Goal: Transaction & Acquisition: Obtain resource

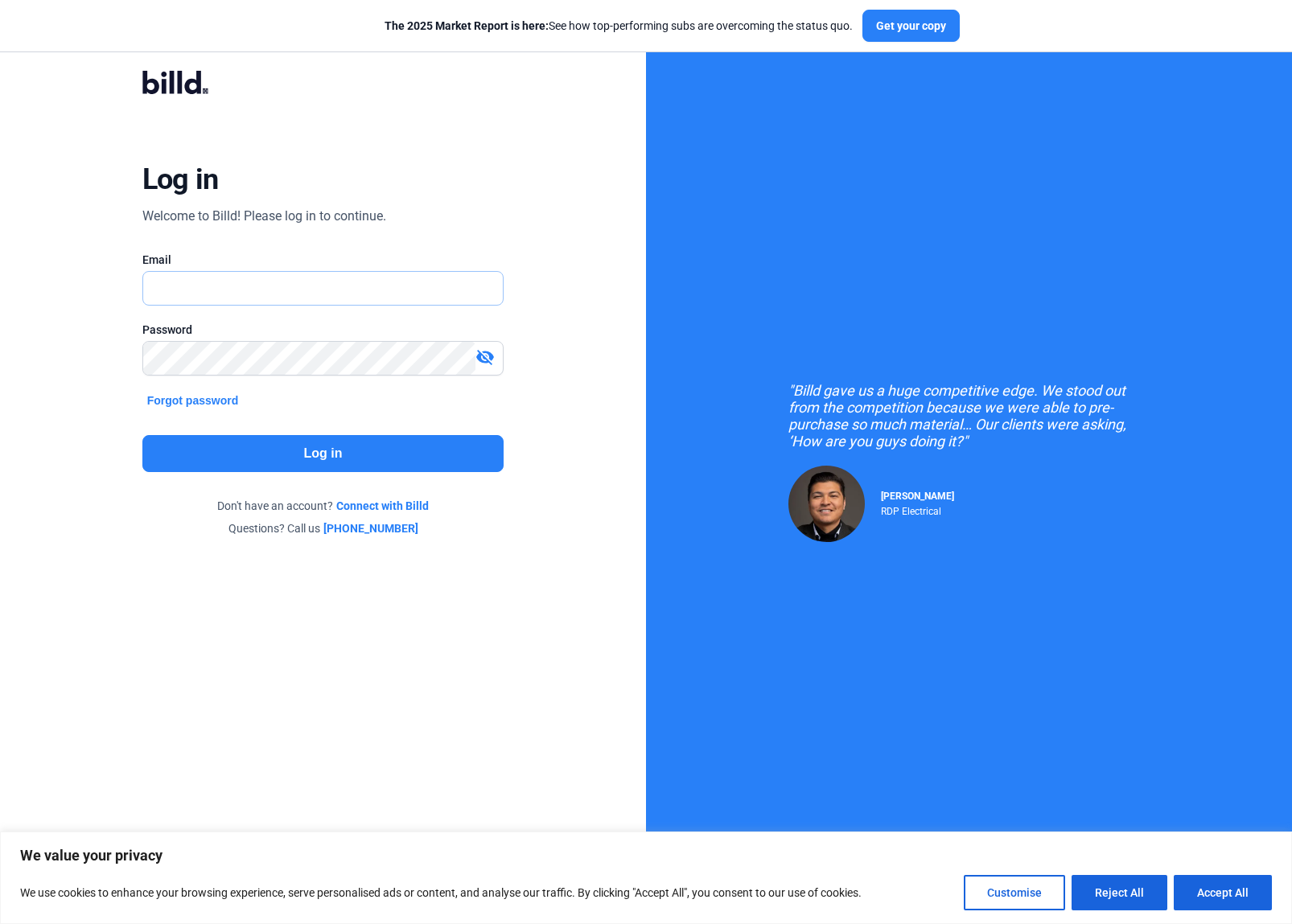
click at [231, 292] on input "text" at bounding box center [323, 288] width 361 height 33
type input "[EMAIL_ADDRESS][DOMAIN_NAME]"
click at [286, 456] on button "Log in" at bounding box center [324, 453] width 362 height 37
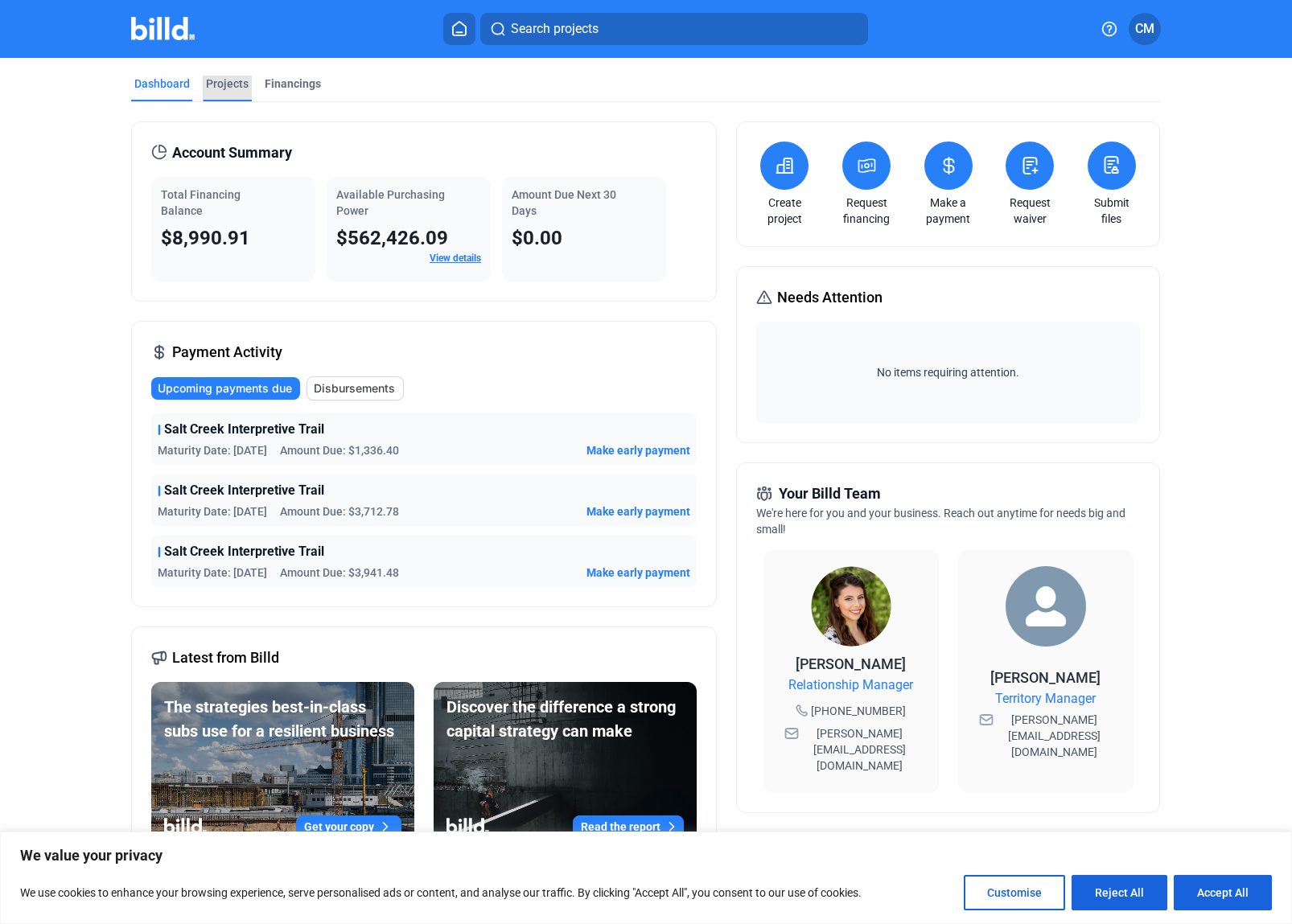
click at [219, 86] on div "Projects" at bounding box center [226, 84] width 42 height 16
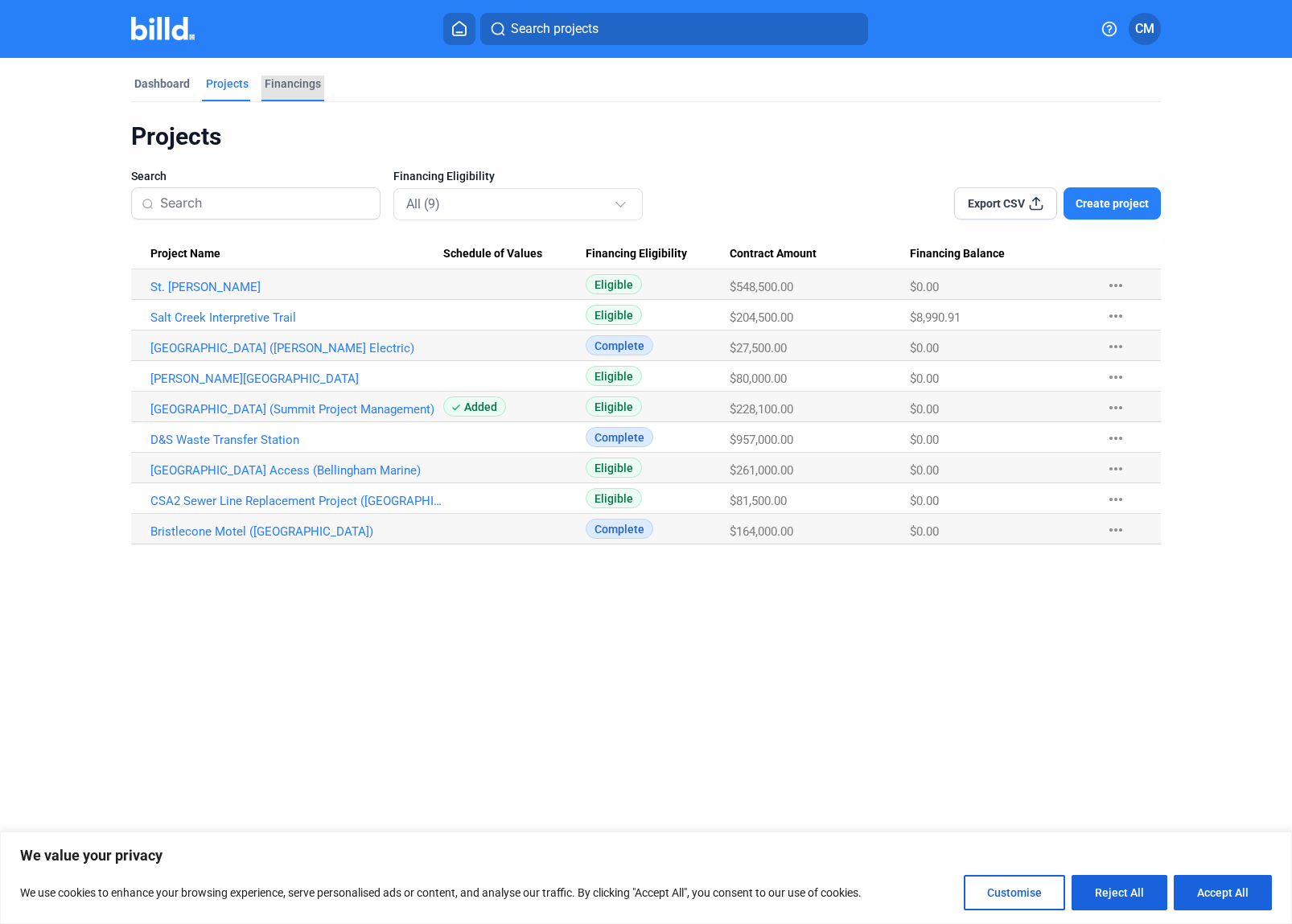
click at [285, 85] on div "Financings" at bounding box center [293, 84] width 56 height 16
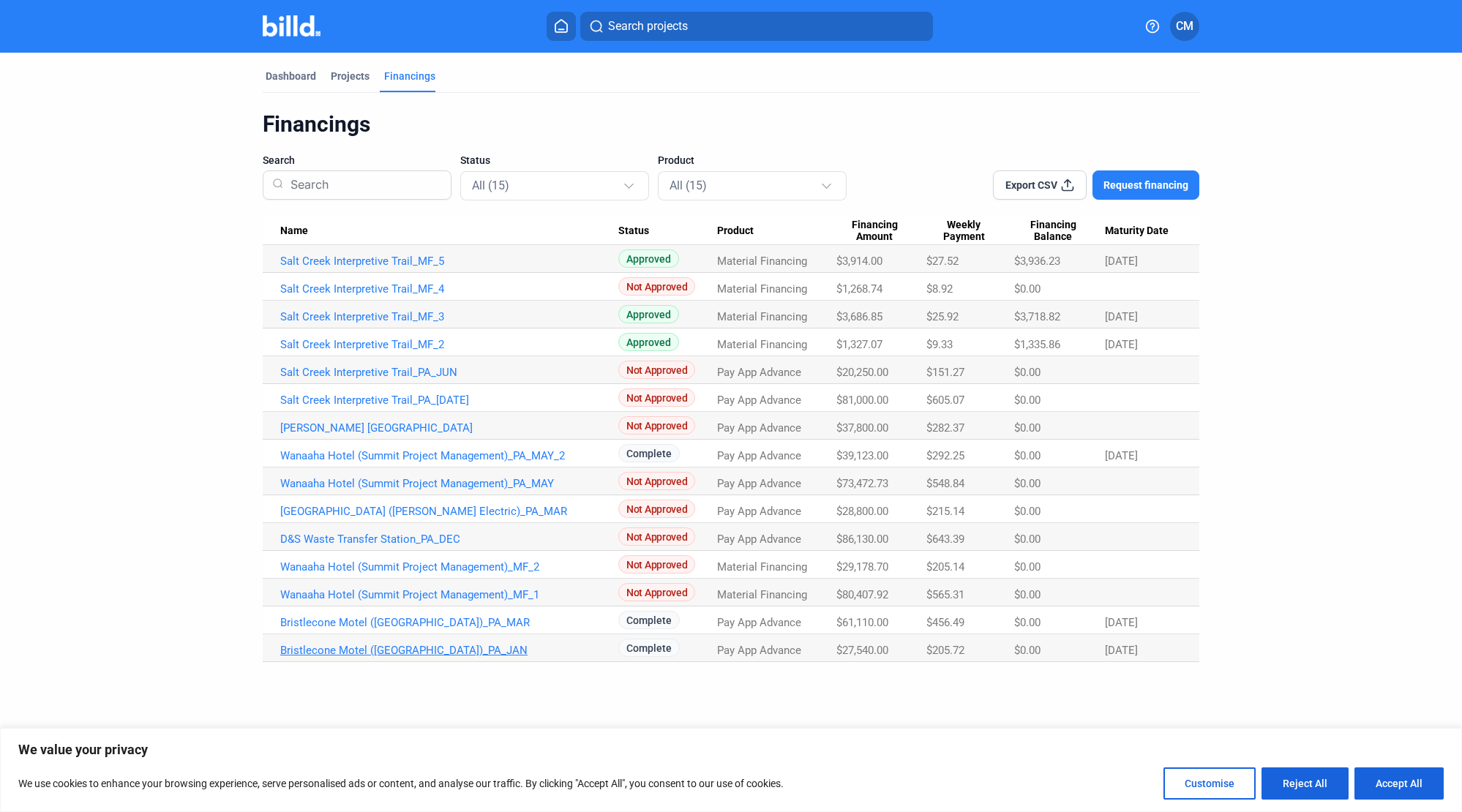
click at [364, 651] on link "Bristlecone Motel ([GEOGRAPHIC_DATA])_PA_JAN" at bounding box center [449, 650] width 338 height 13
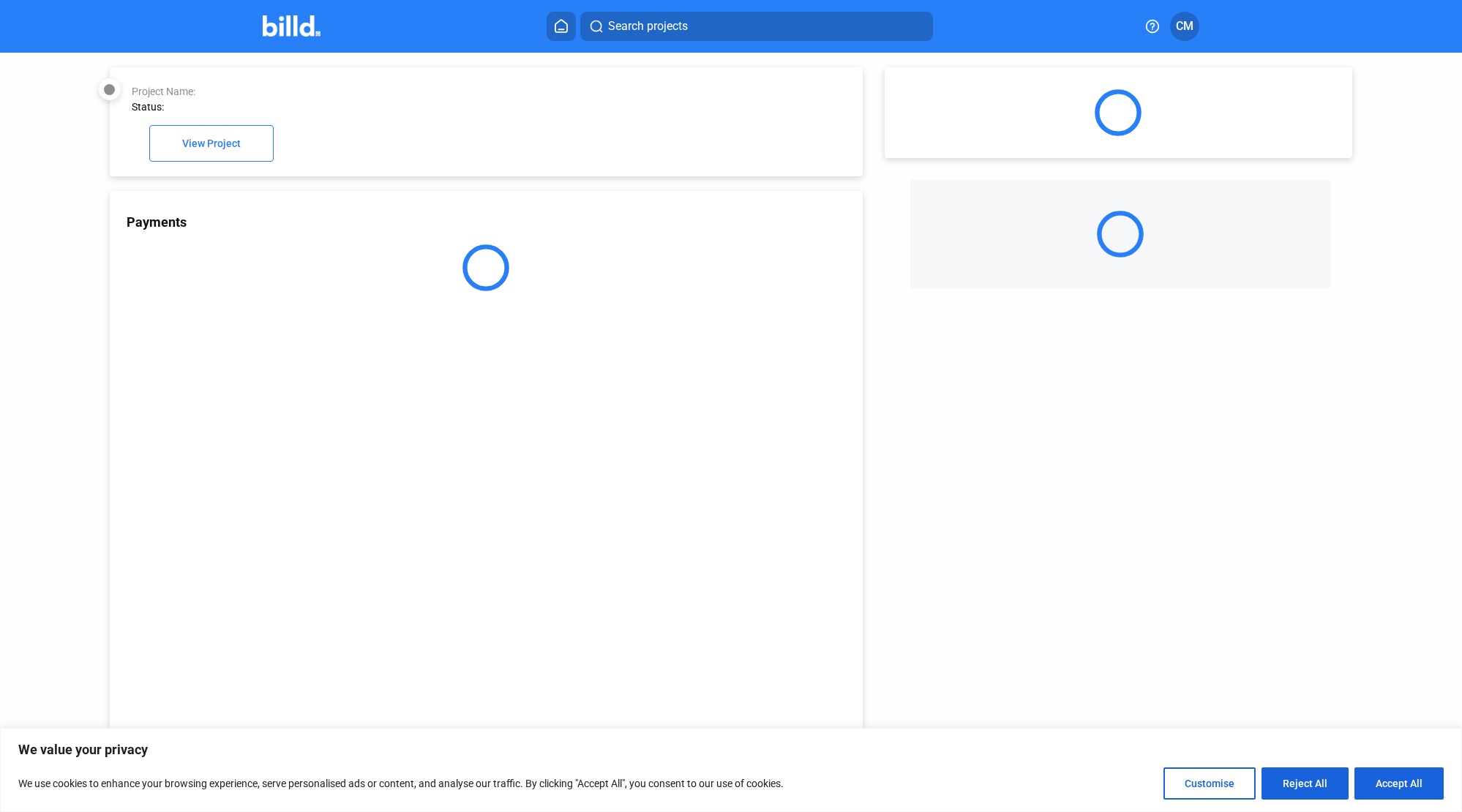
click at [365, 651] on div "Payments" at bounding box center [487, 494] width 753 height 607
click at [365, 651] on div "Payments" at bounding box center [487, 494] width 753 height 607
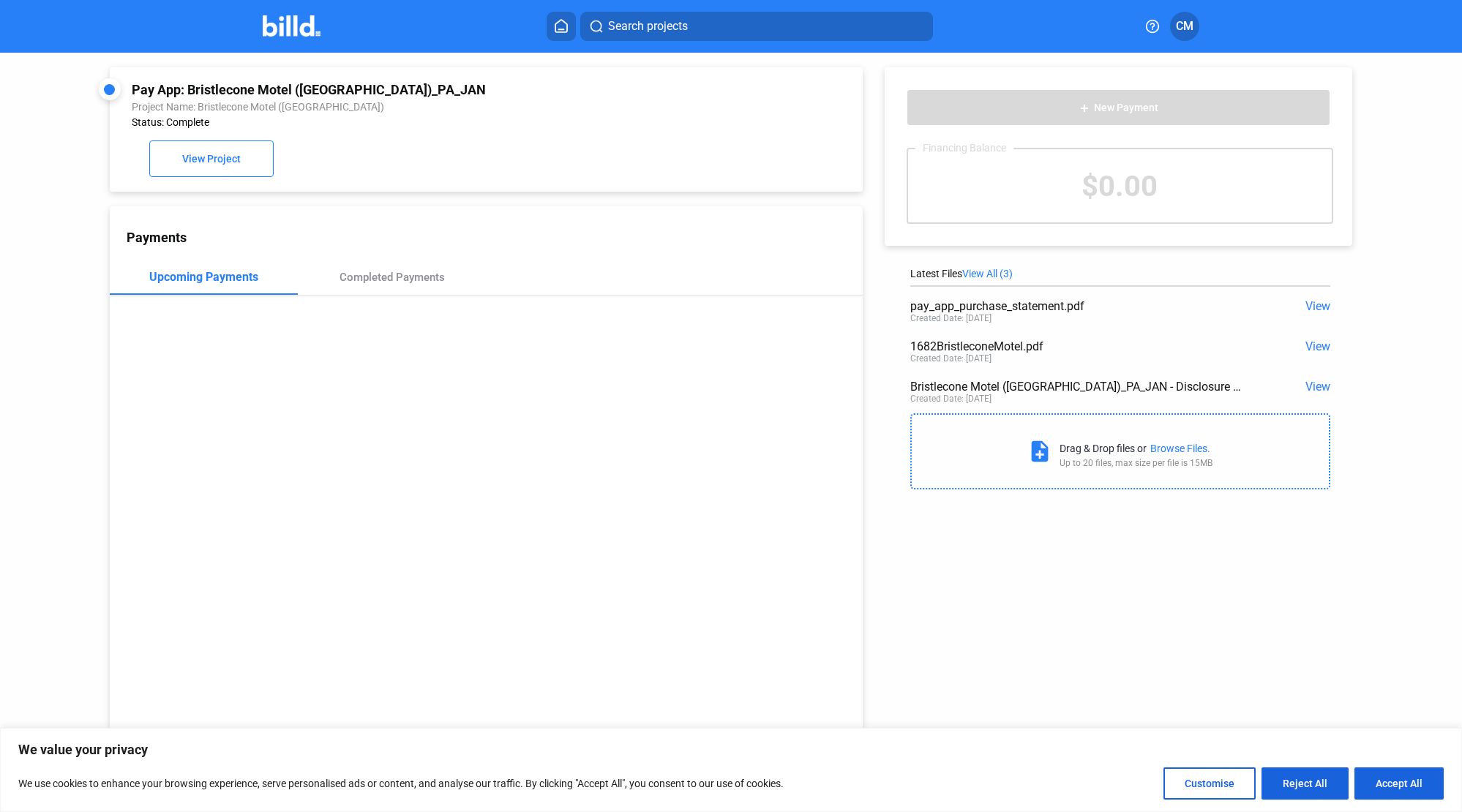
click at [1174, 304] on span "View" at bounding box center [1317, 306] width 25 height 14
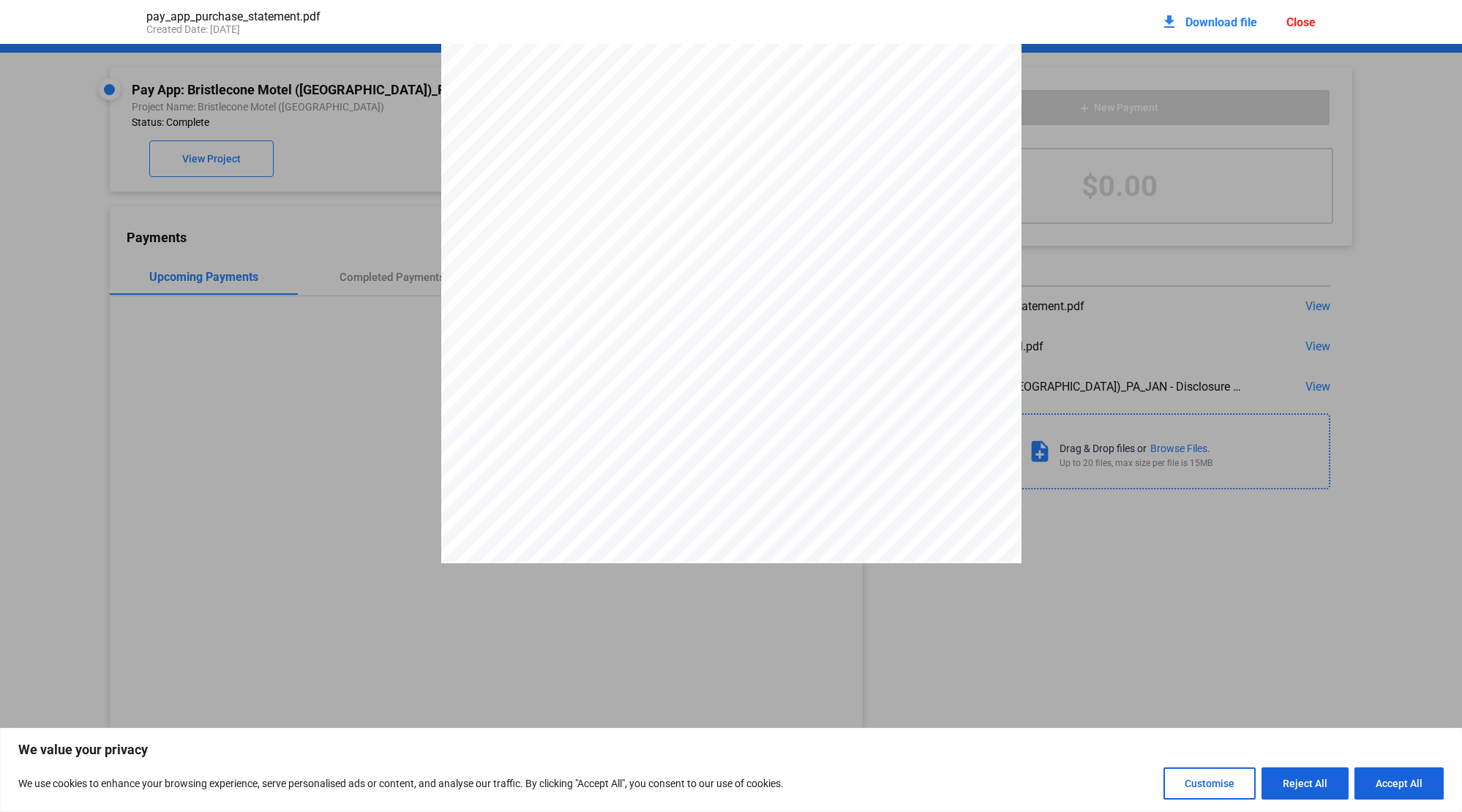
scroll to position [1907, 0]
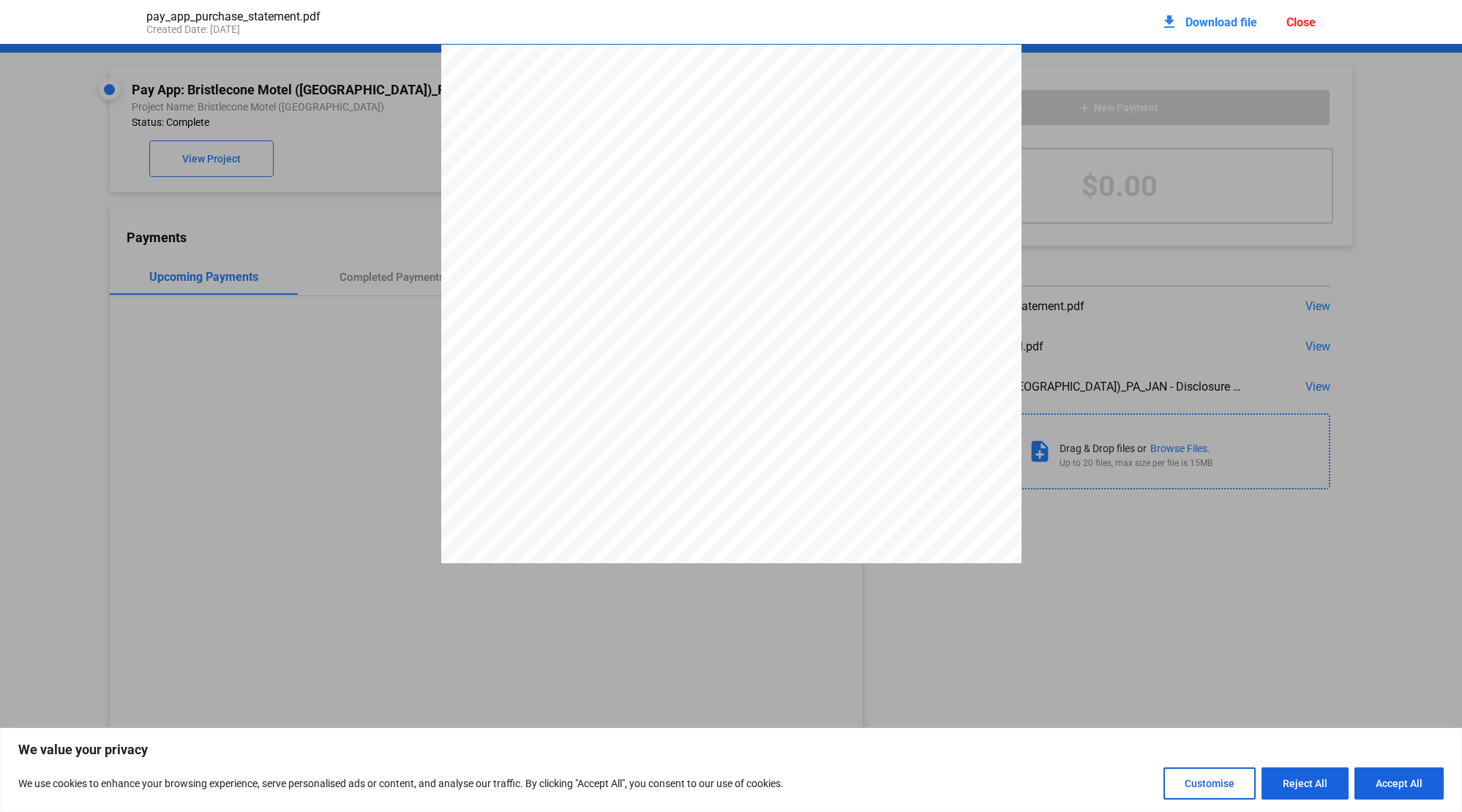
click at [465, 446] on div "OFFER SUMMARY – Factoring Transaction Funding Provided $27,540.00 This is how m…" at bounding box center [731, 454] width 580 height 821
click at [1174, 713] on div "pay_app_purchase_statement.pdf Created Date: [DATE] download Download file Clos…" at bounding box center [731, 406] width 1462 height 812
click at [1174, 20] on span "Download file" at bounding box center [1221, 22] width 72 height 14
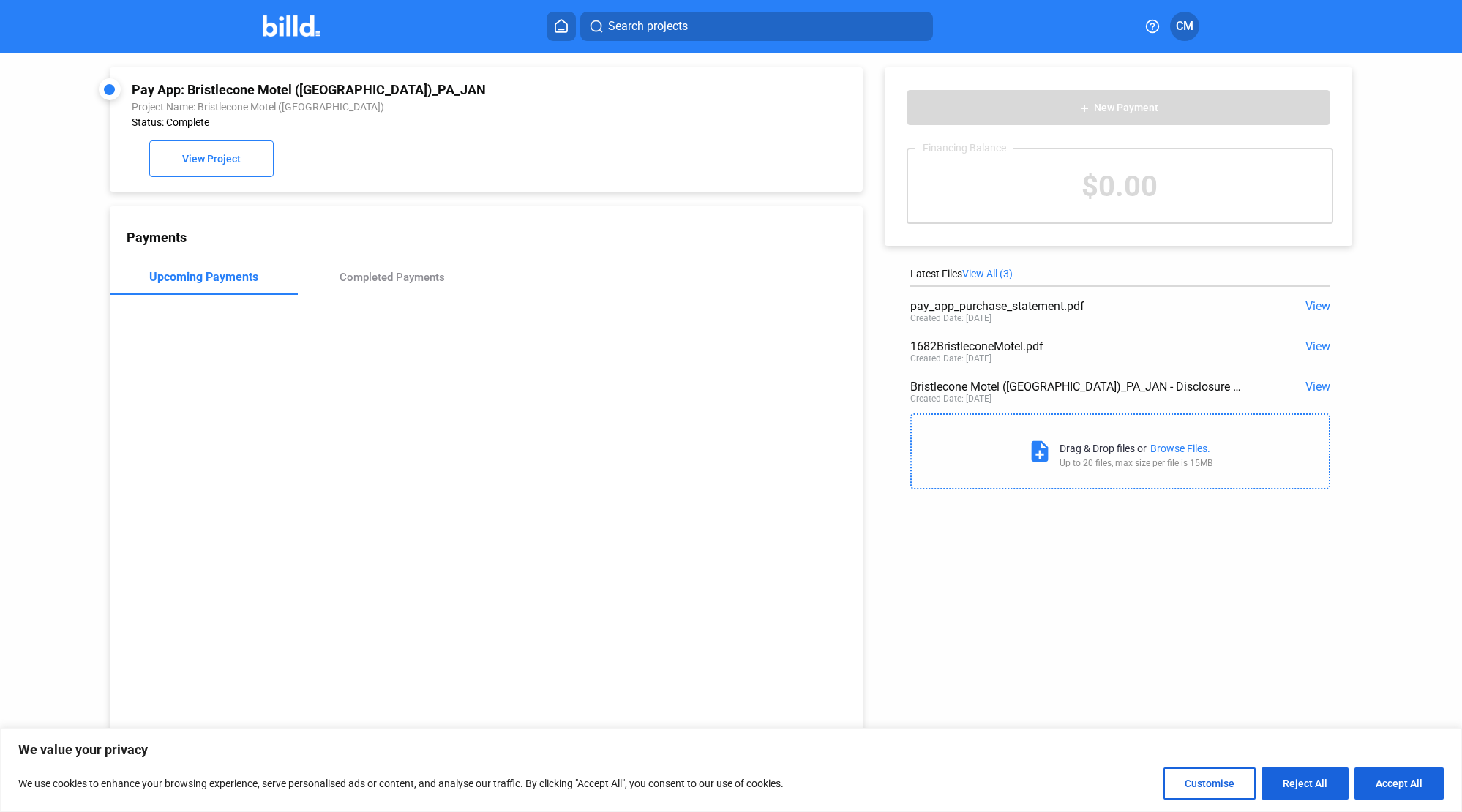
click at [1174, 27] on span "CM" at bounding box center [1184, 26] width 18 height 18
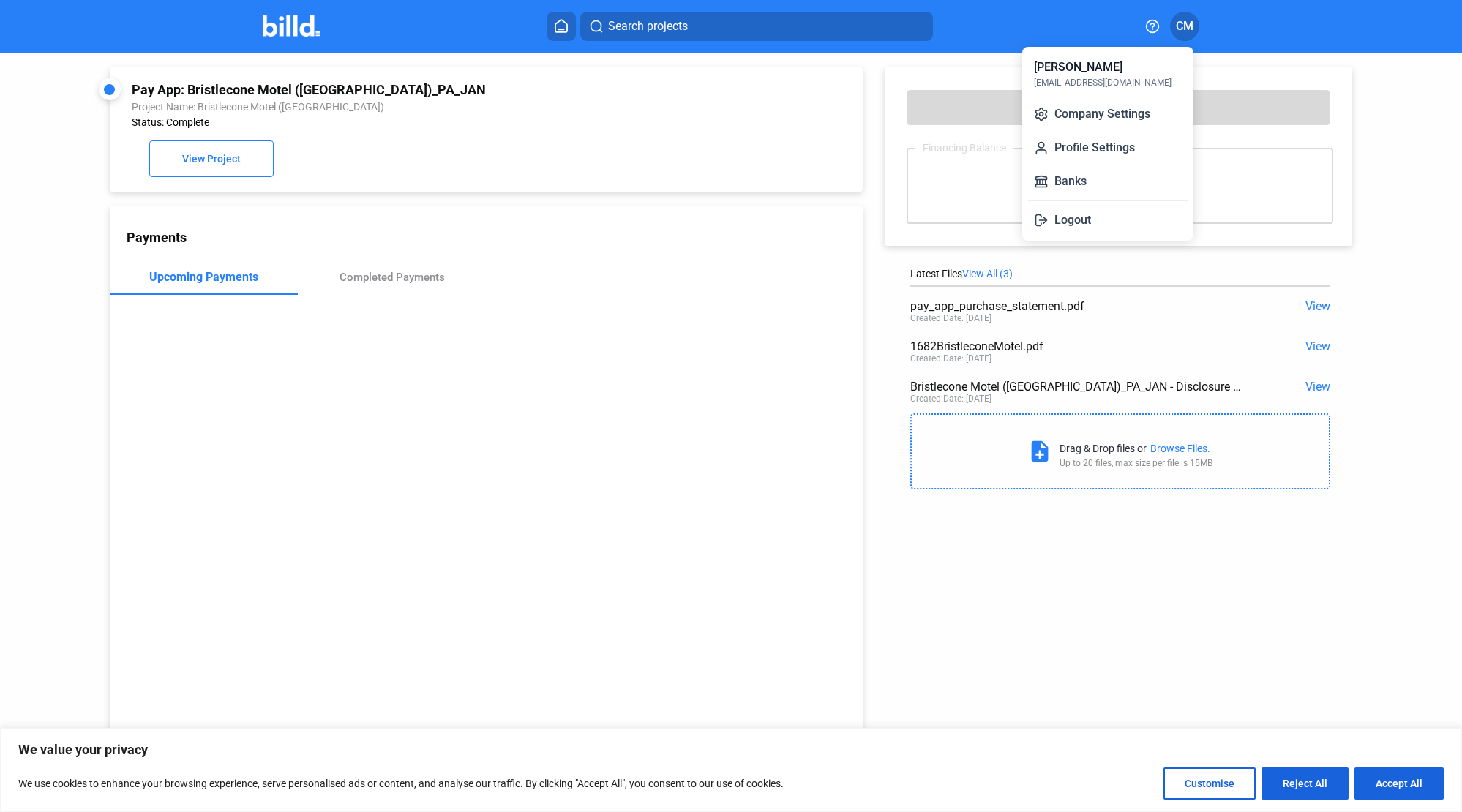
click at [711, 126] on div at bounding box center [731, 406] width 1462 height 812
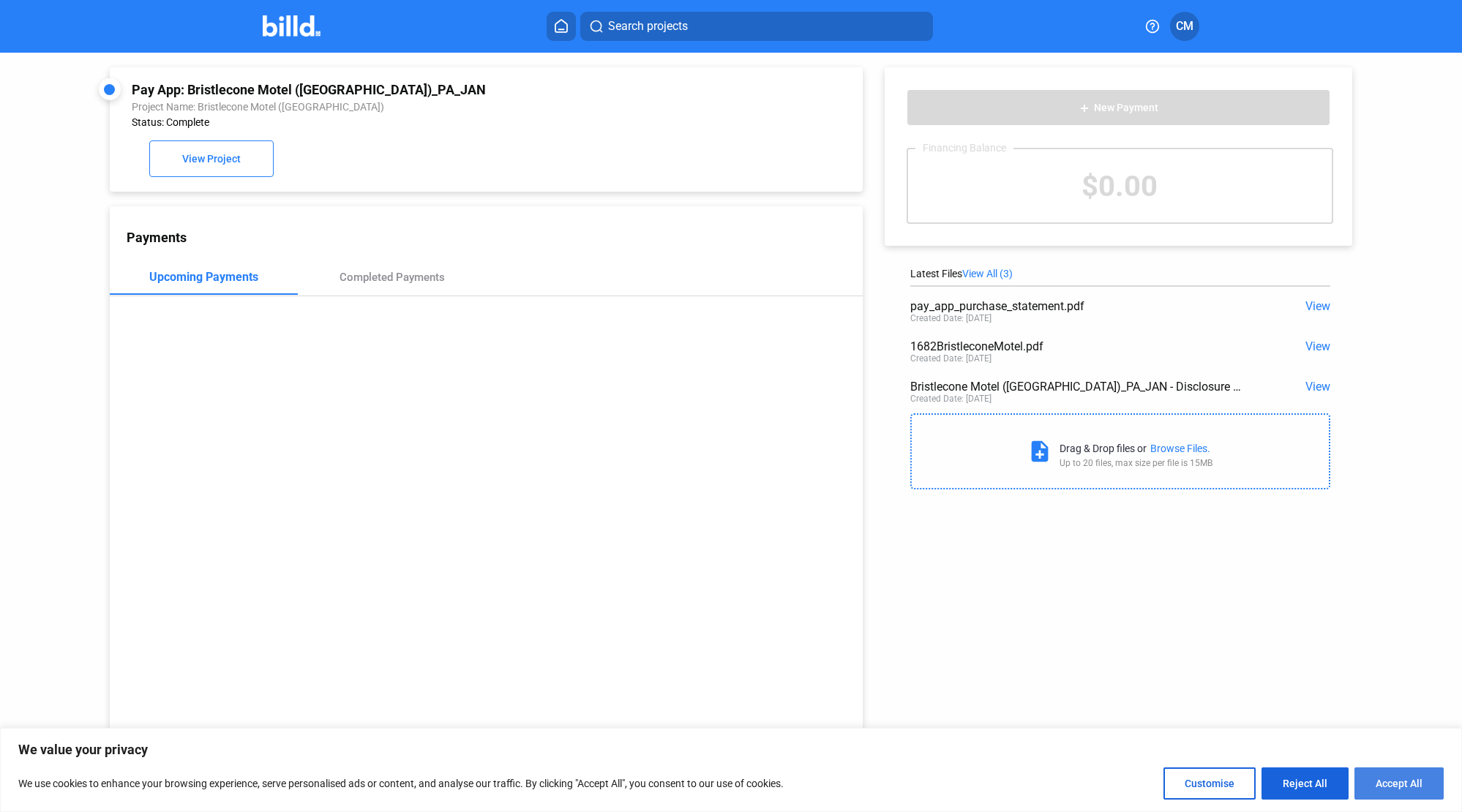
click at [1174, 782] on button "Accept All" at bounding box center [1399, 784] width 90 height 32
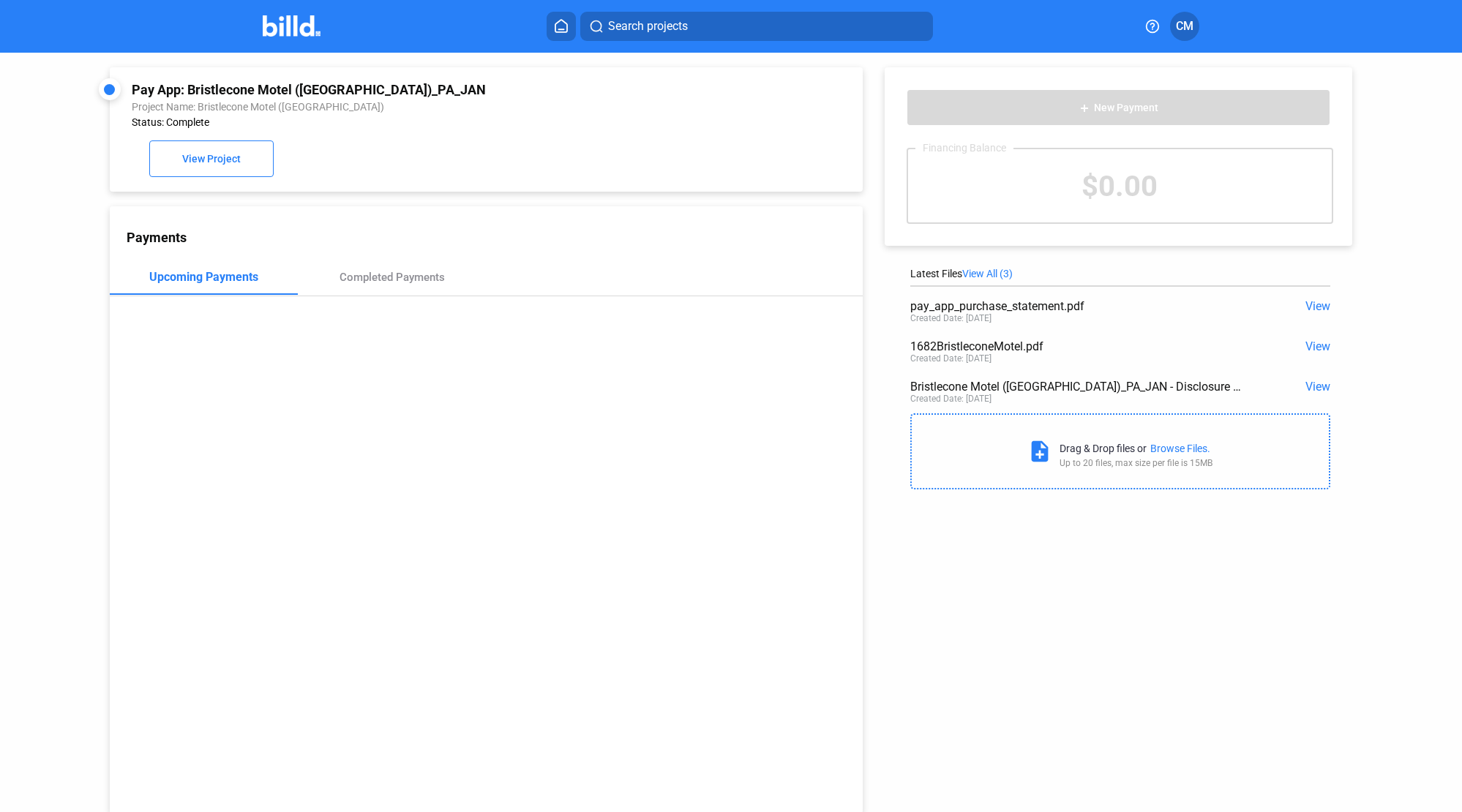
scroll to position [0, 0]
click at [360, 152] on div "Pay App: Bristlecone Motel ([GEOGRAPHIC_DATA])_PA_JAN Project Name: Bristlecone…" at bounding box center [486, 129] width 709 height 95
click at [564, 31] on icon at bounding box center [560, 26] width 15 height 14
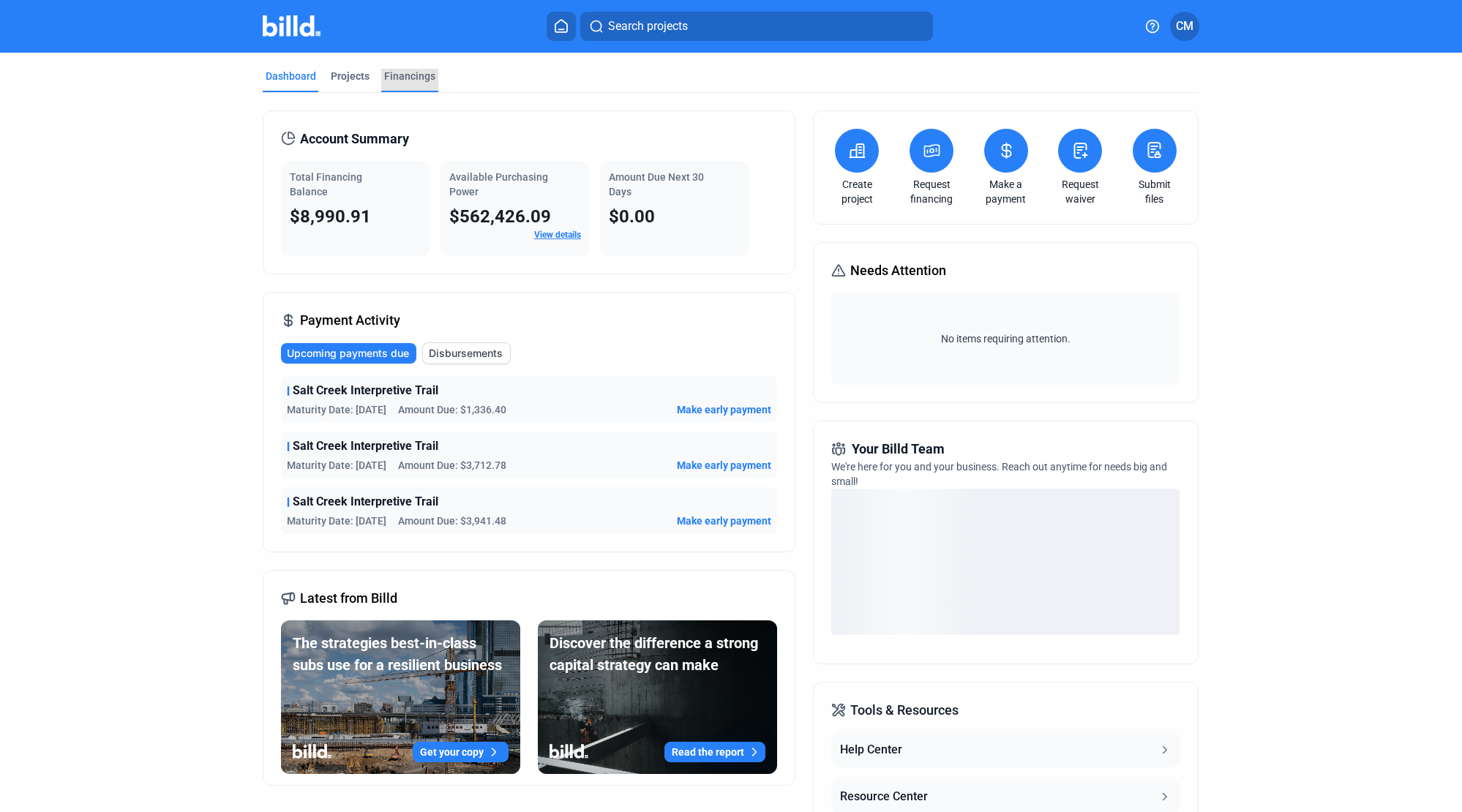
click at [401, 76] on div "Financings" at bounding box center [410, 76] width 51 height 15
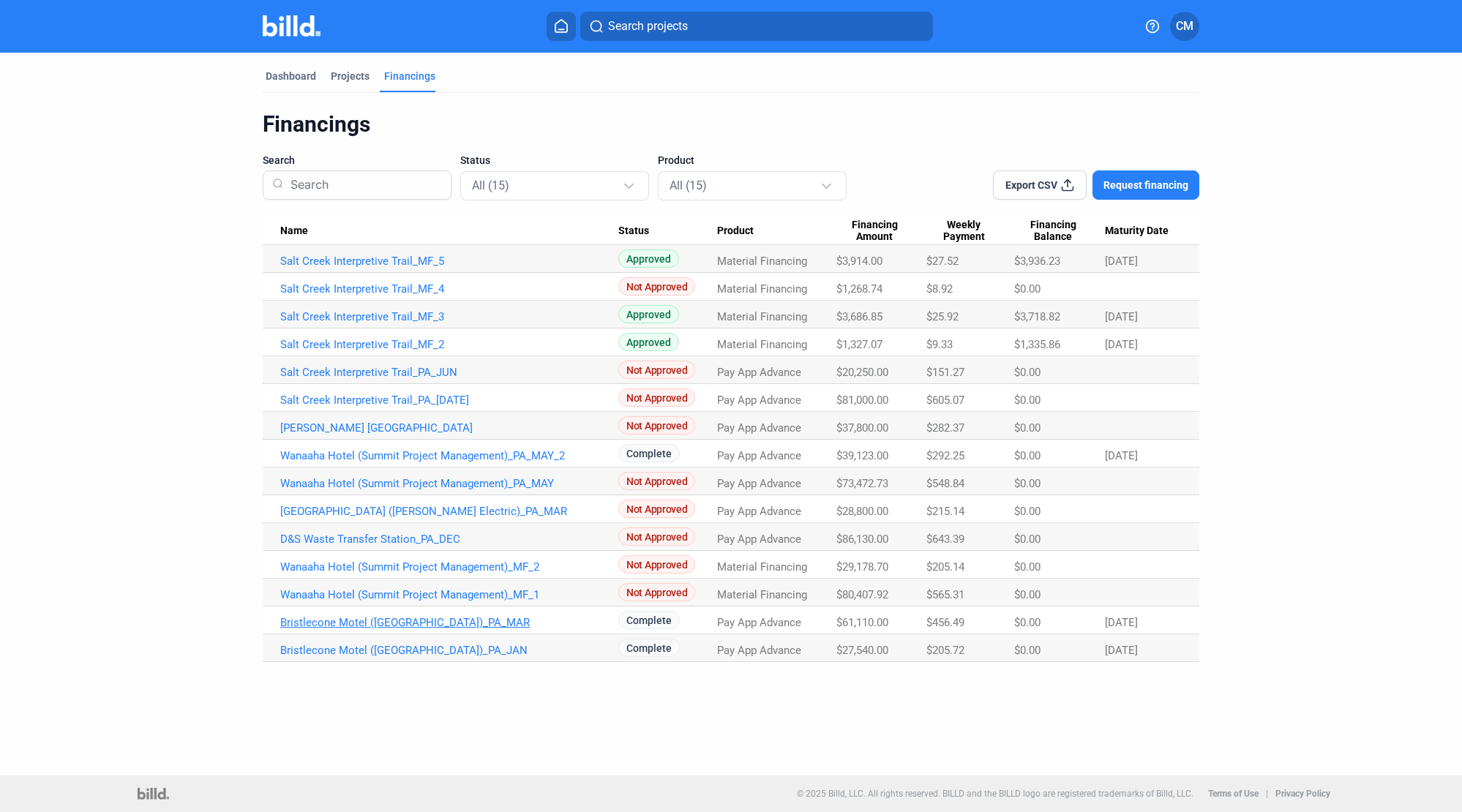
click at [351, 620] on link "Bristlecone Motel ([GEOGRAPHIC_DATA])_PA_MAR" at bounding box center [449, 622] width 338 height 13
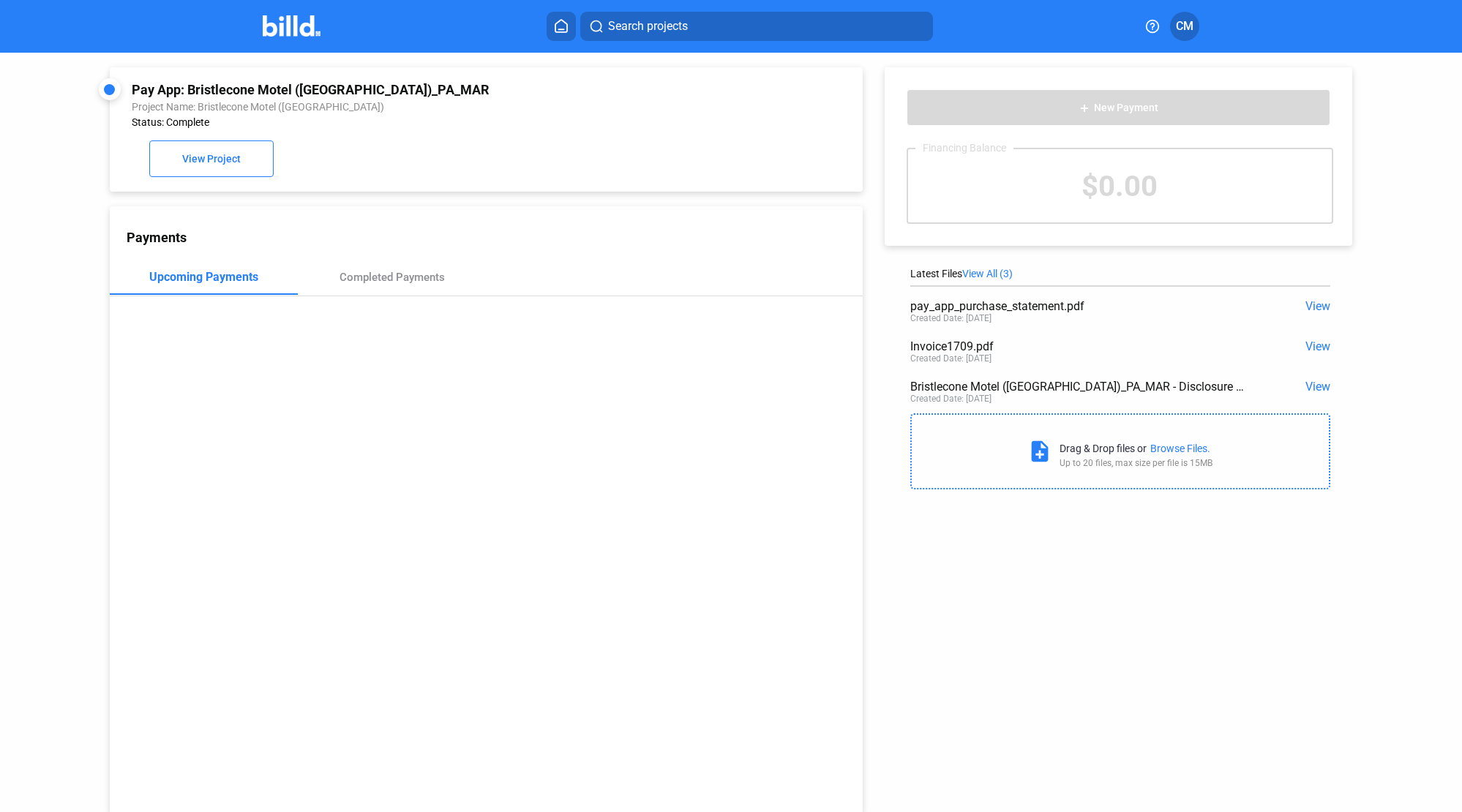
click at [1174, 307] on span "View" at bounding box center [1317, 306] width 25 height 14
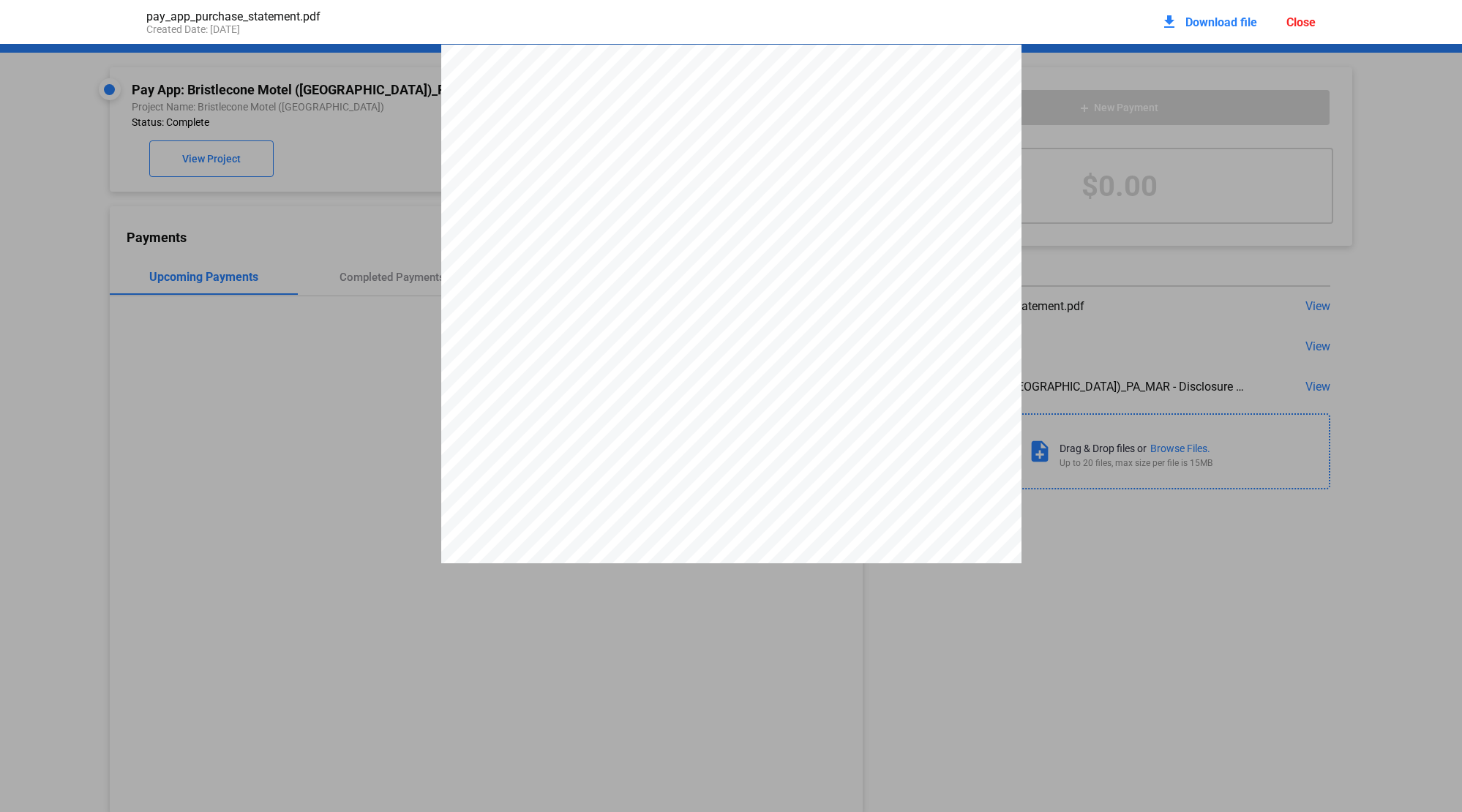
scroll to position [8, 0]
click at [1174, 26] on span "Download file" at bounding box center [1221, 22] width 72 height 14
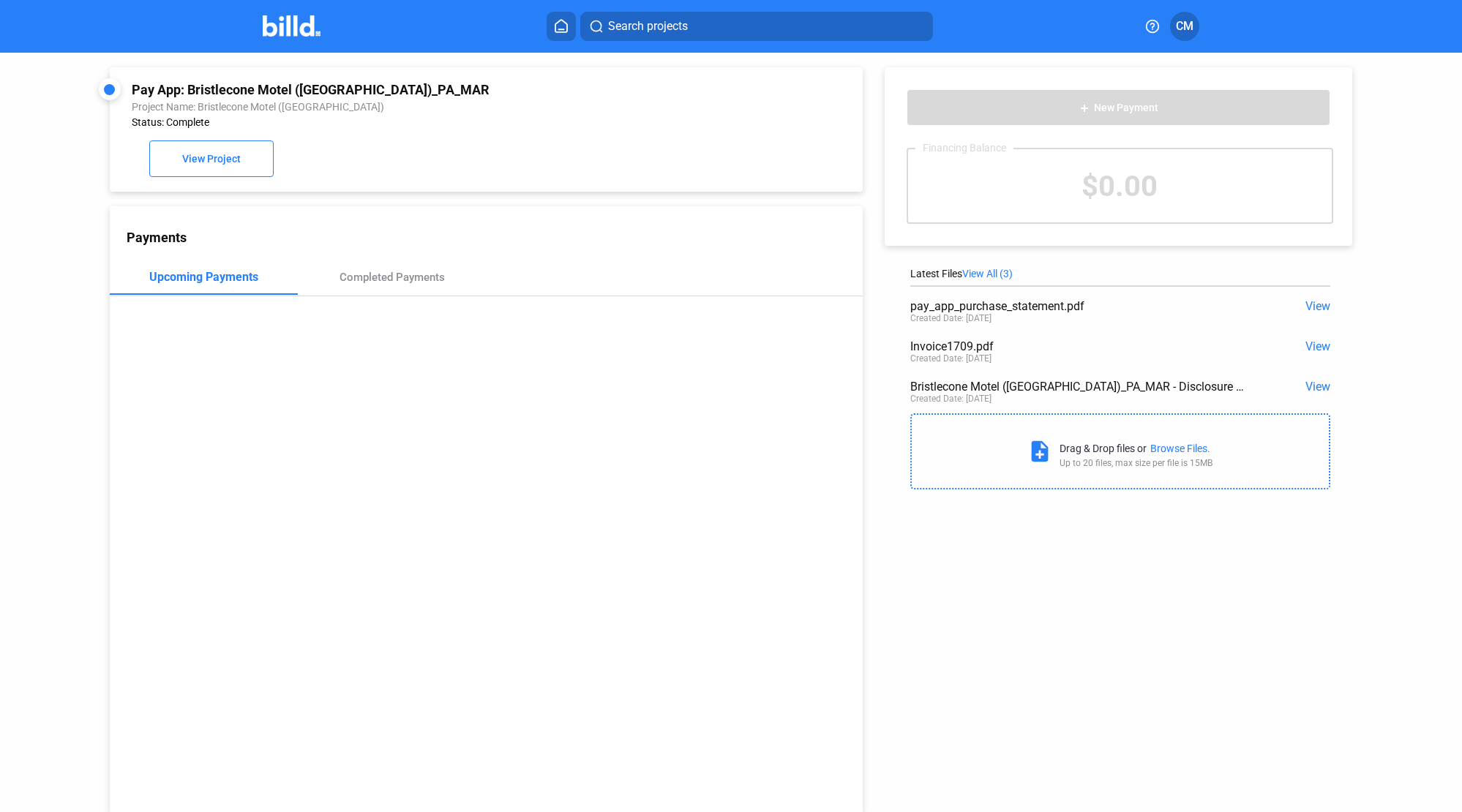
click at [564, 26] on icon at bounding box center [560, 26] width 15 height 14
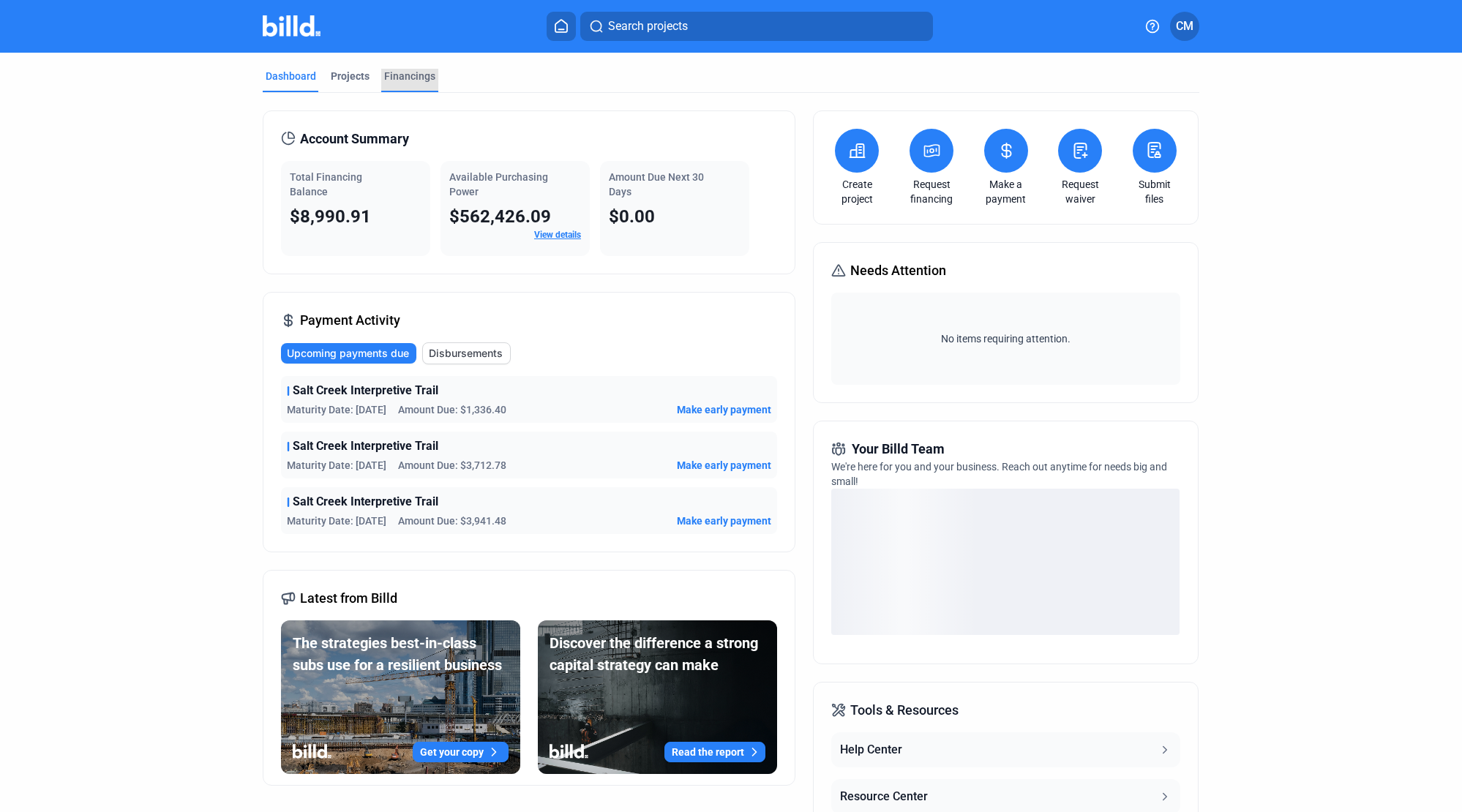
click at [406, 75] on div "Financings" at bounding box center [410, 76] width 51 height 15
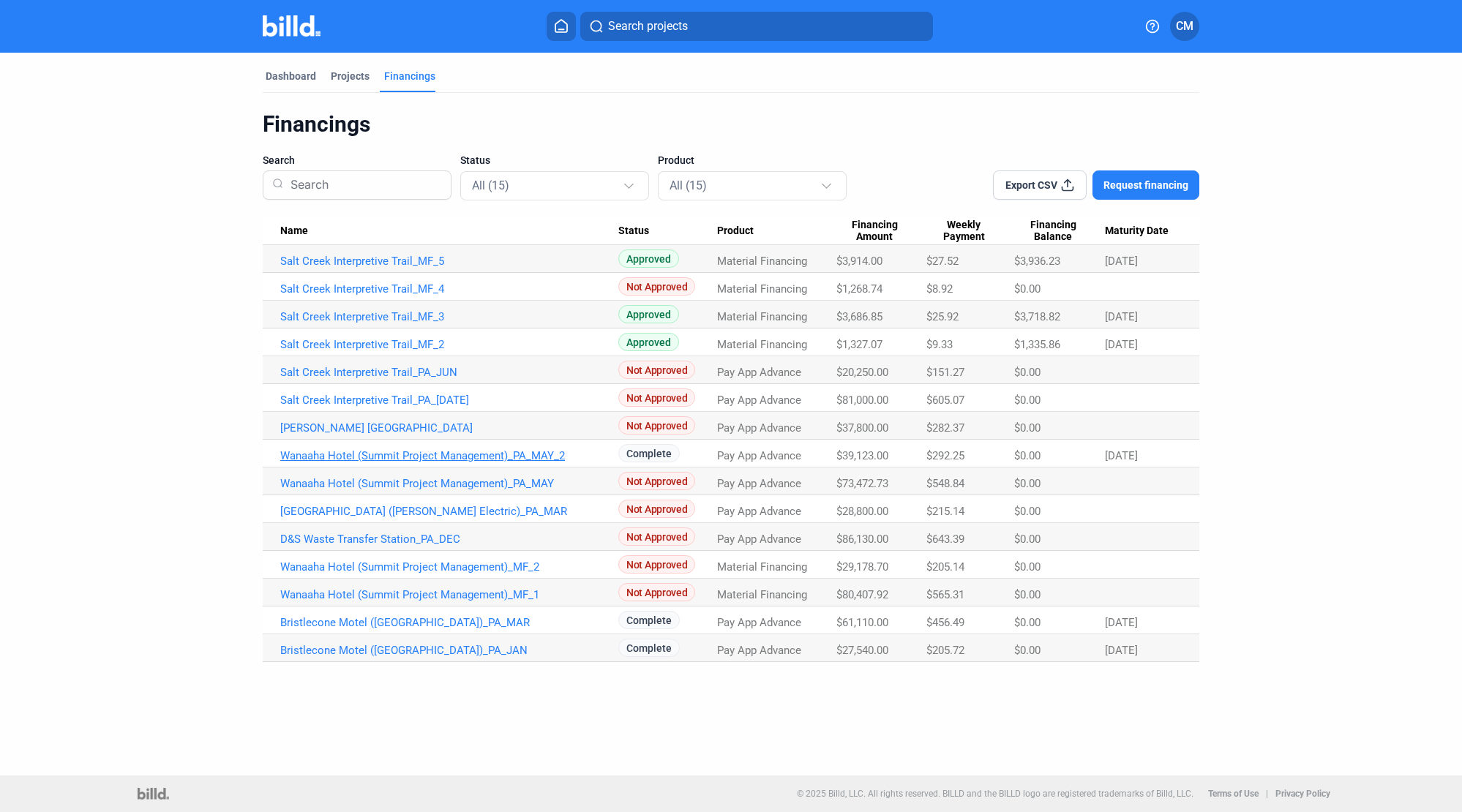
click at [390, 456] on link "Wanaaha Hotel (Summit Project Management)_PA_MAY_2" at bounding box center [449, 455] width 338 height 13
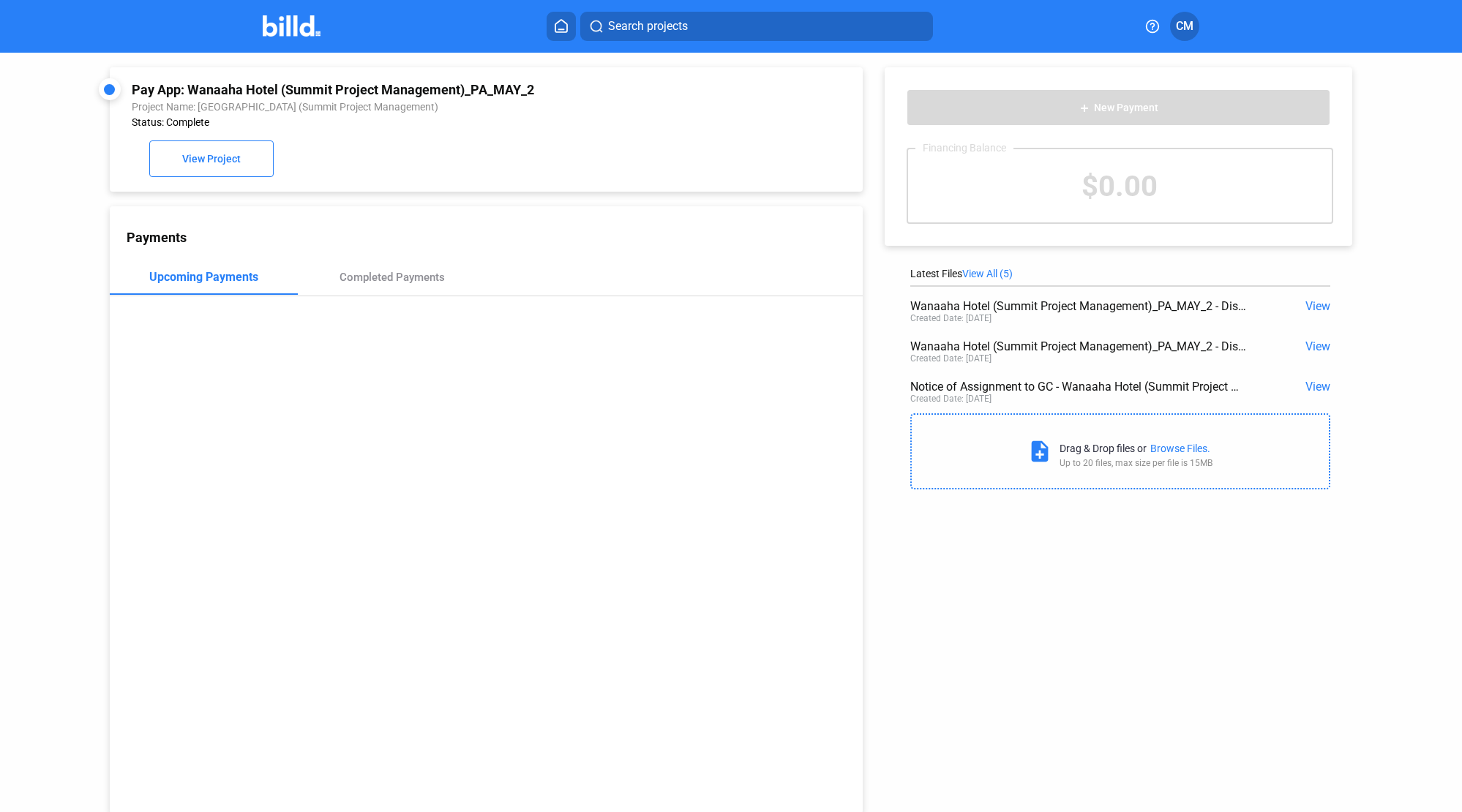
click at [1174, 307] on span "View" at bounding box center [1317, 306] width 25 height 14
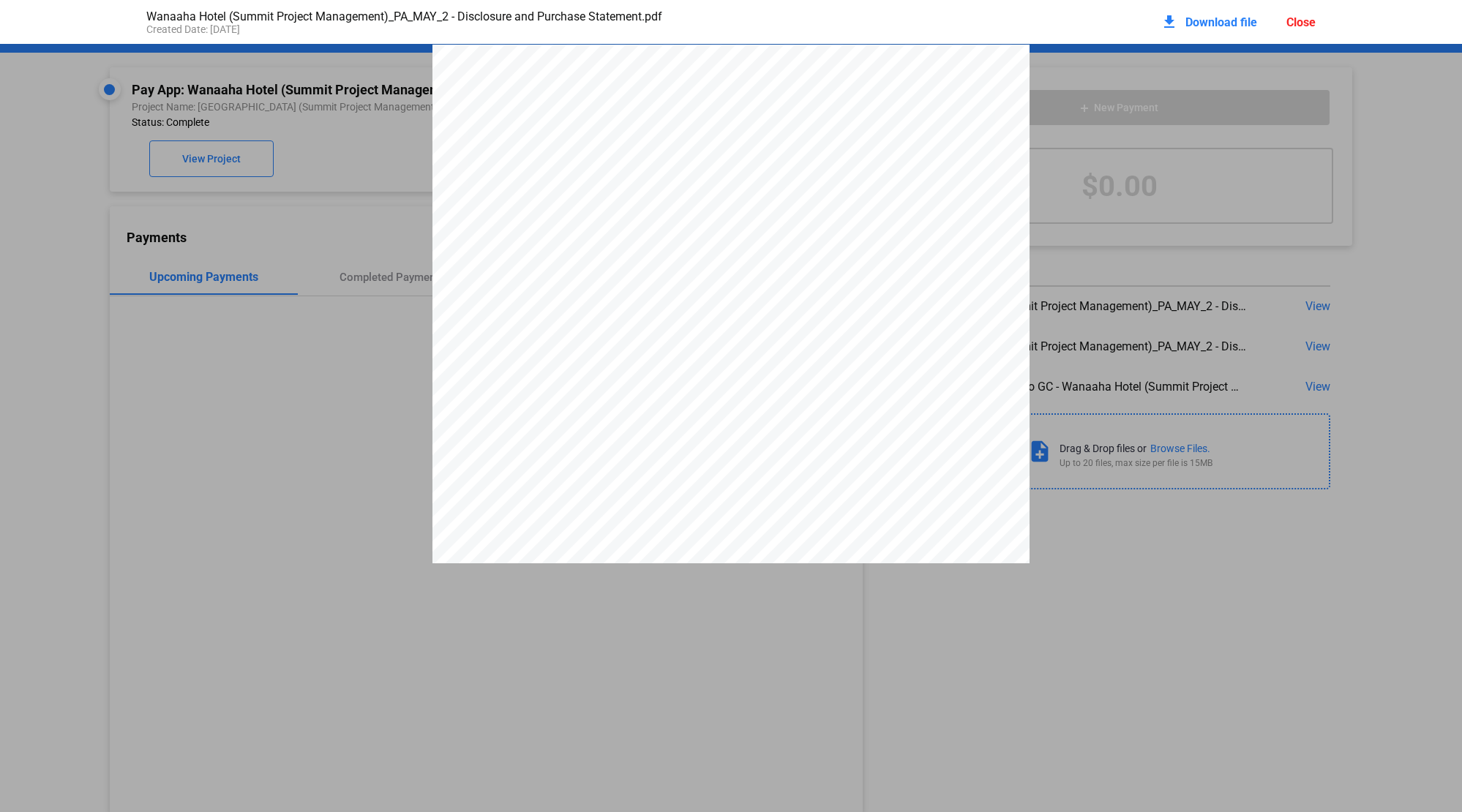
scroll to position [8, 0]
click at [1174, 20] on span "Download file" at bounding box center [1221, 22] width 72 height 14
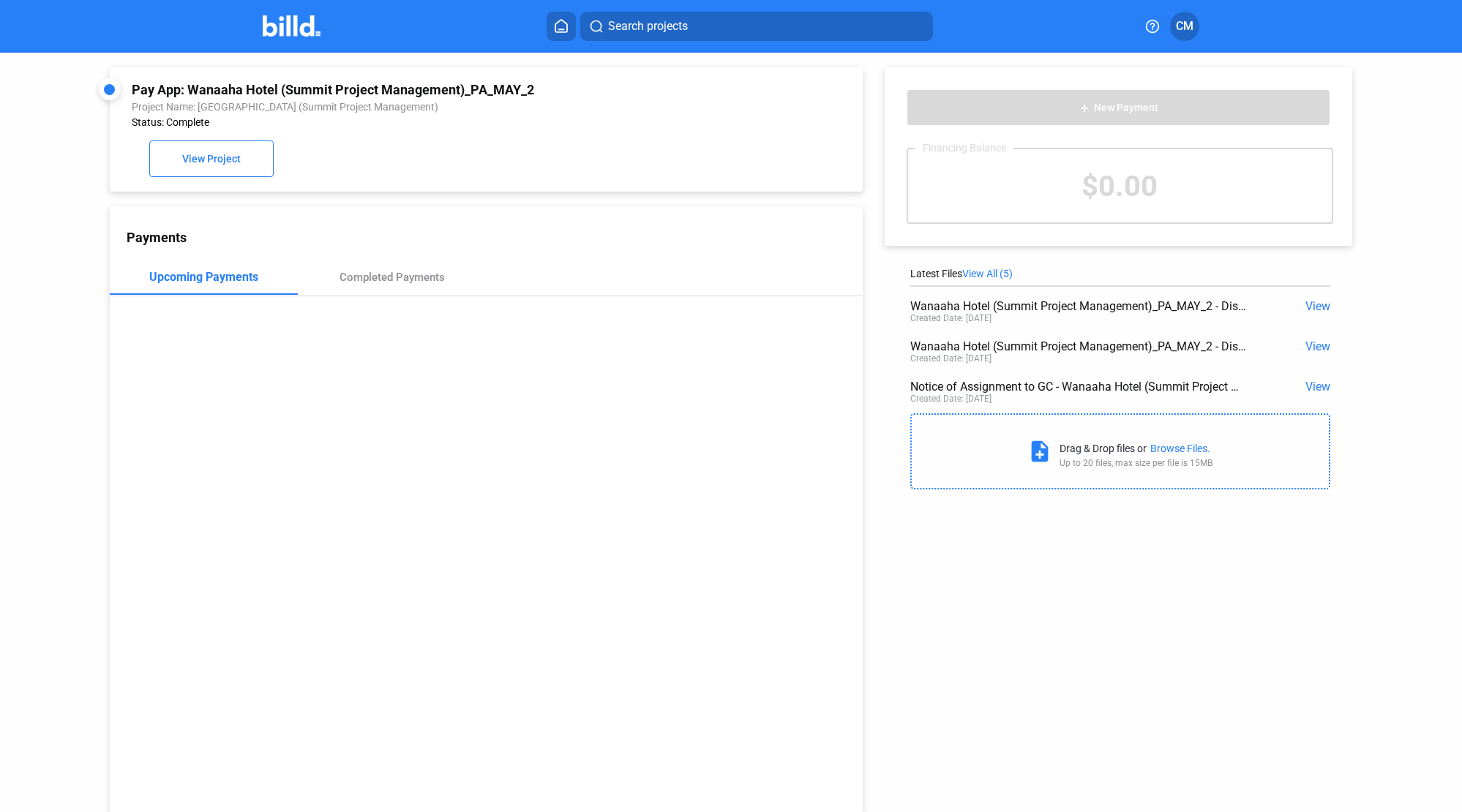
click at [567, 28] on icon at bounding box center [560, 26] width 15 height 14
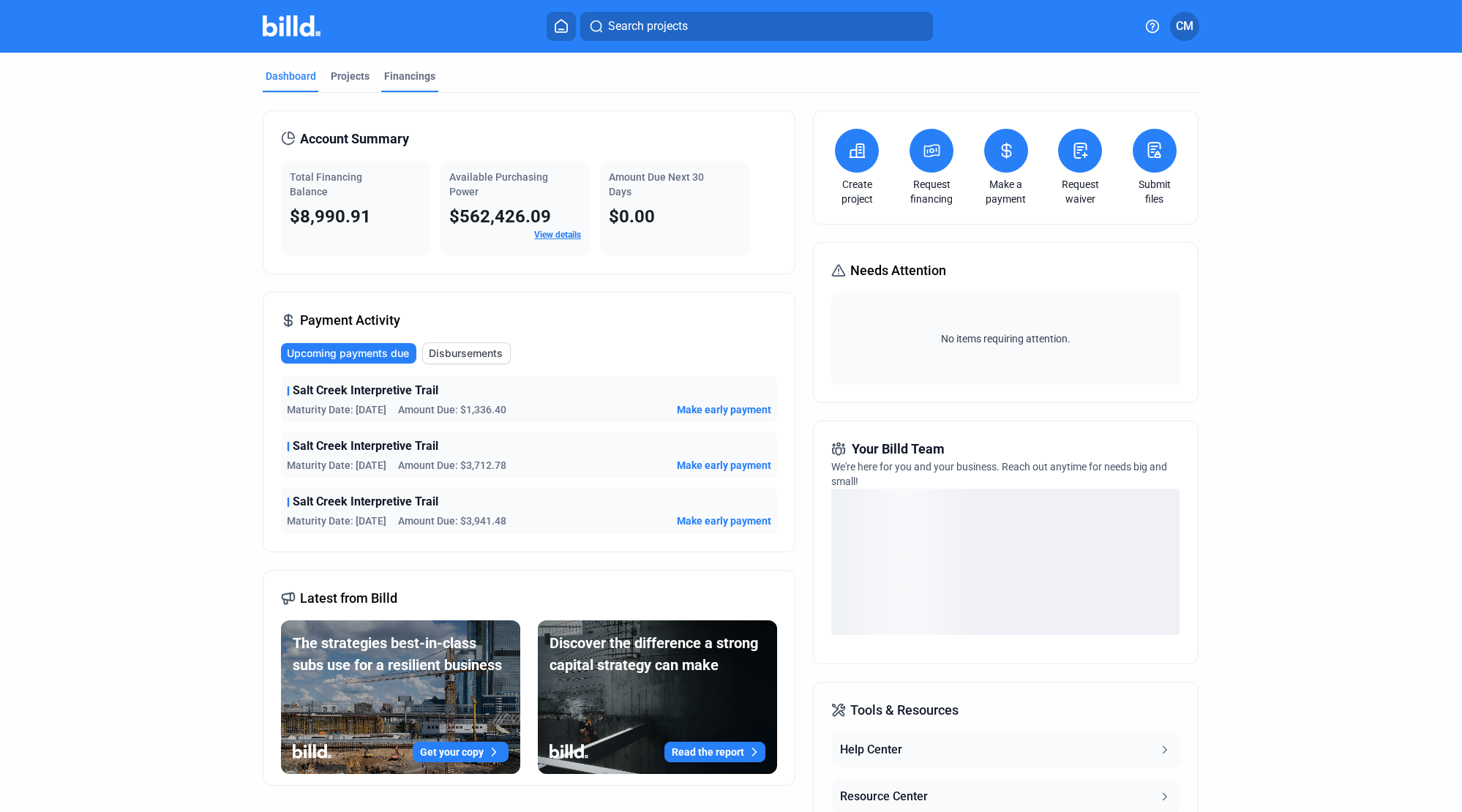
click at [404, 77] on div "Financings" at bounding box center [410, 76] width 51 height 15
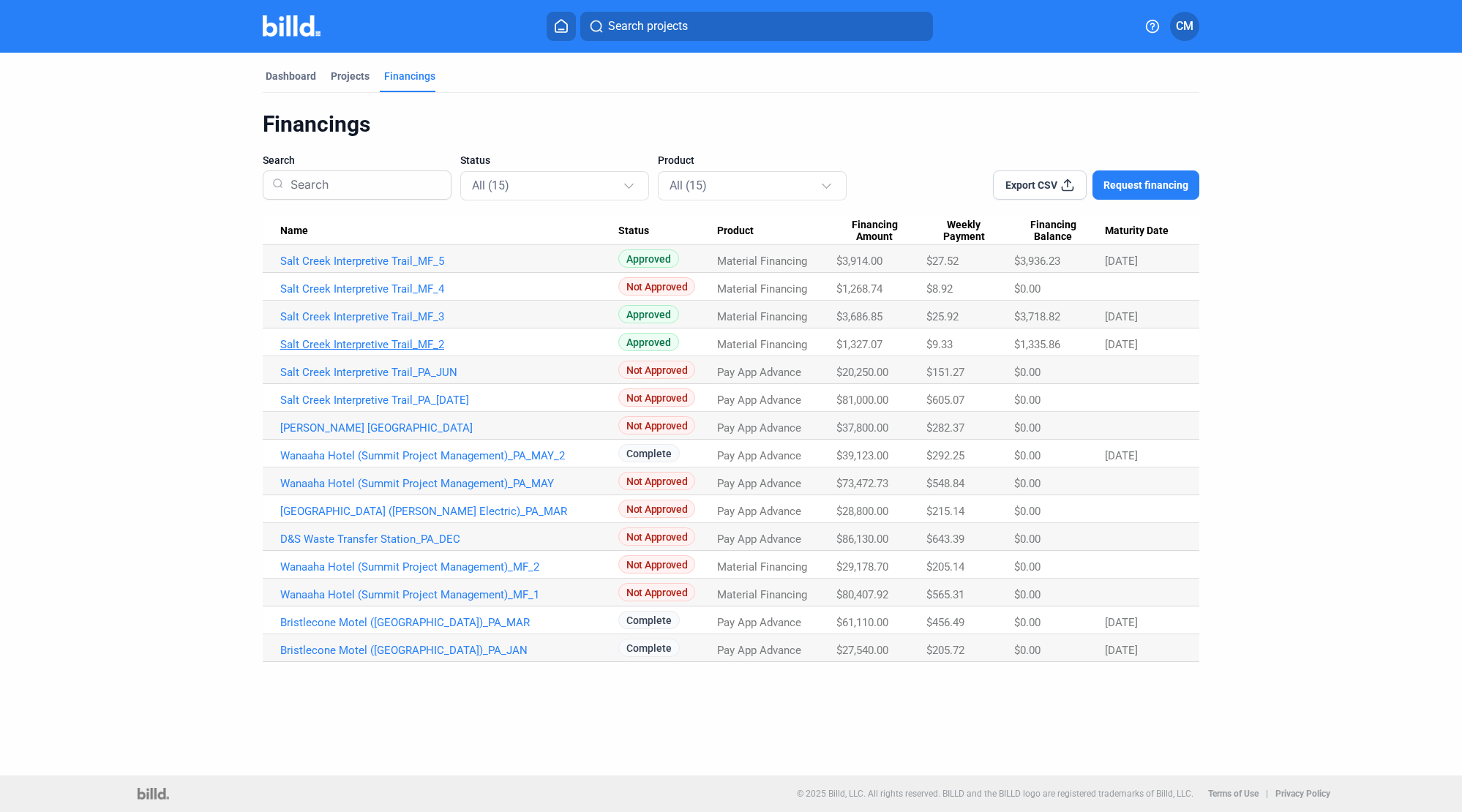
click at [354, 344] on link "Salt Creek Interpretive Trail_MF_2" at bounding box center [449, 344] width 338 height 13
